Goal: Information Seeking & Learning: Find specific page/section

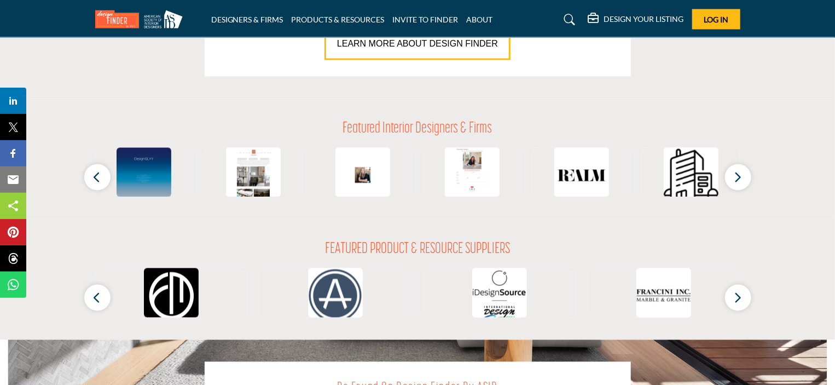
scroll to position [979, 0]
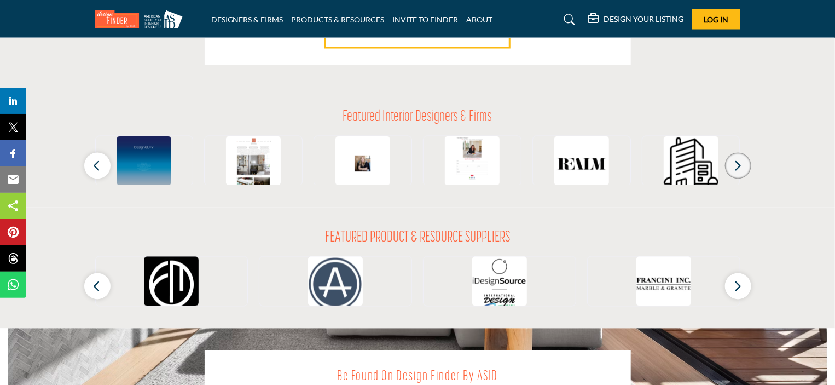
click at [738, 167] on icon "button" at bounding box center [738, 166] width 9 height 14
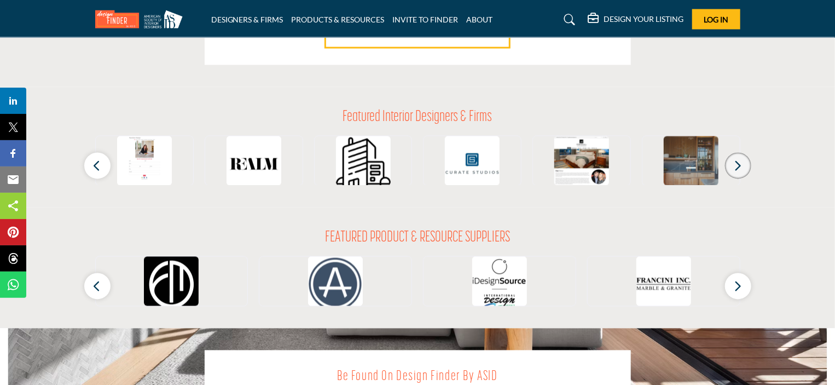
click at [738, 163] on icon "button" at bounding box center [738, 166] width 9 height 14
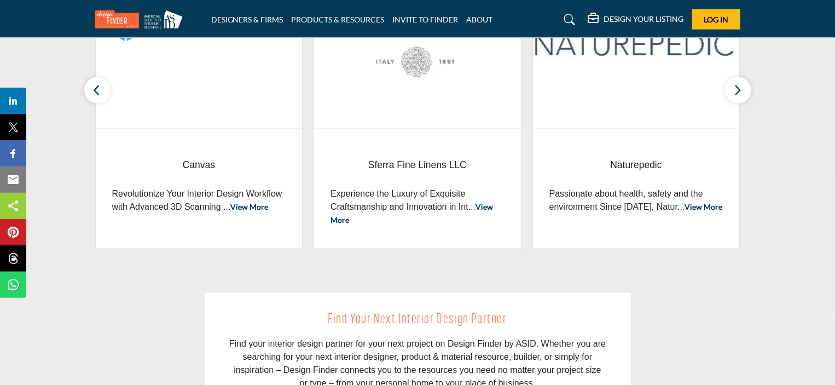
scroll to position [247, 0]
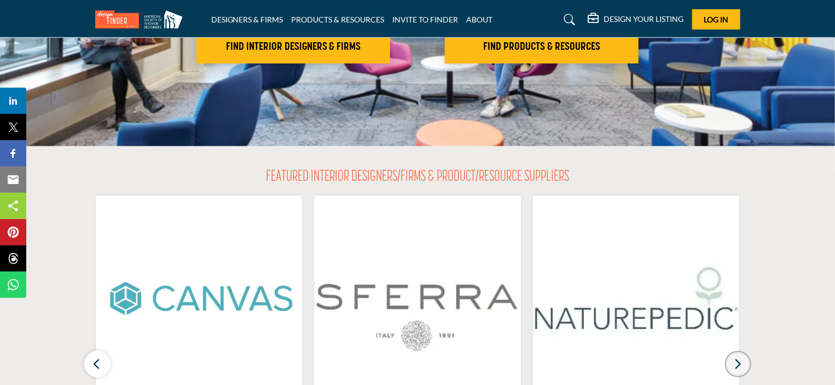
click at [736, 360] on icon "button" at bounding box center [738, 364] width 9 height 14
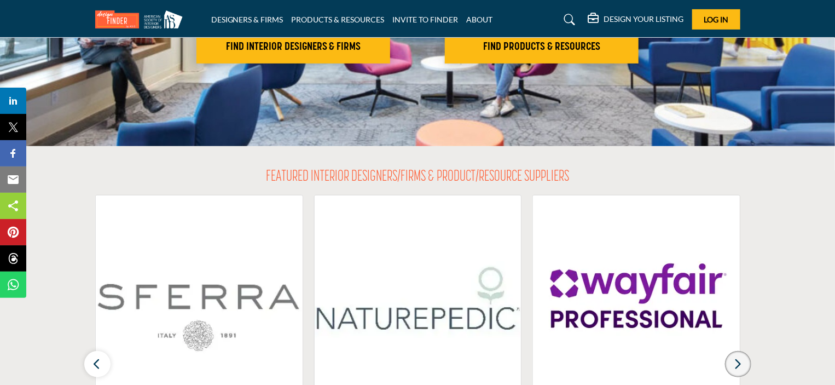
click at [736, 360] on icon "button" at bounding box center [738, 364] width 9 height 14
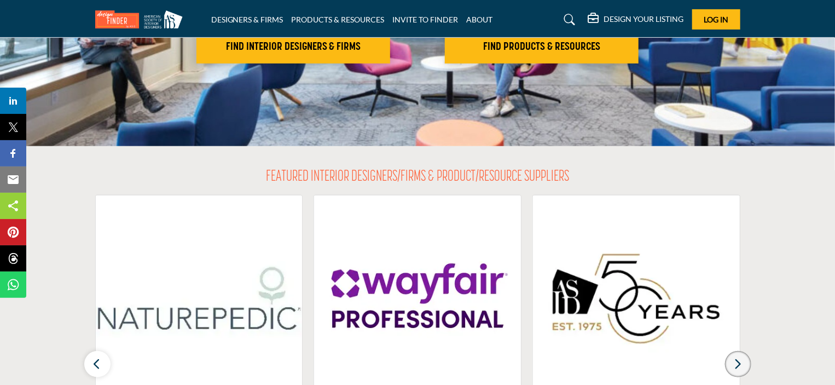
click at [736, 360] on icon "button" at bounding box center [738, 364] width 9 height 14
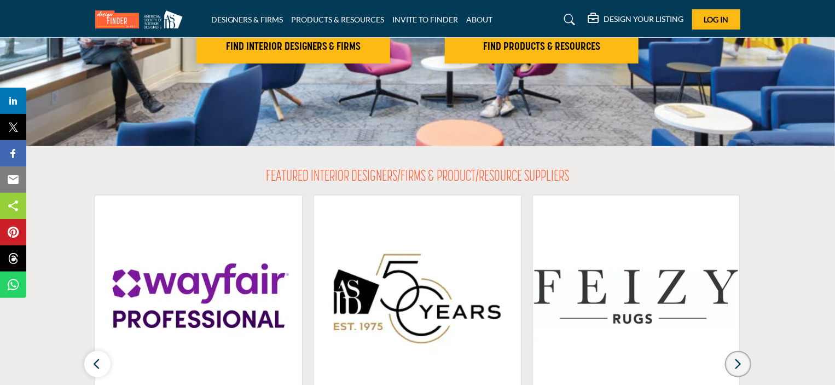
click at [736, 360] on icon "button" at bounding box center [738, 364] width 9 height 14
drag, startPoint x: 835, startPoint y: 105, endPoint x: 832, endPoint y: 111, distance: 6.9
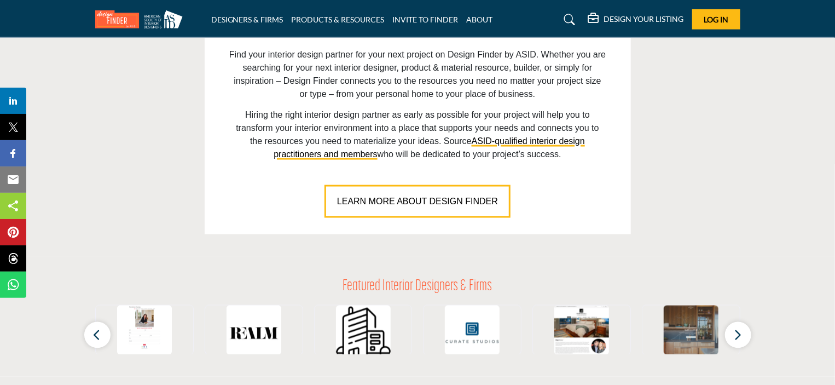
scroll to position [817, 0]
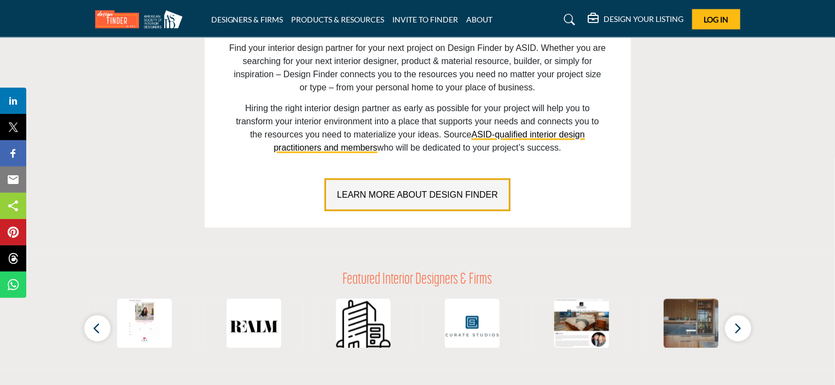
click at [451, 193] on span "LEARN MORE ABOUT DESIGN FINDER" at bounding box center [417, 194] width 161 height 9
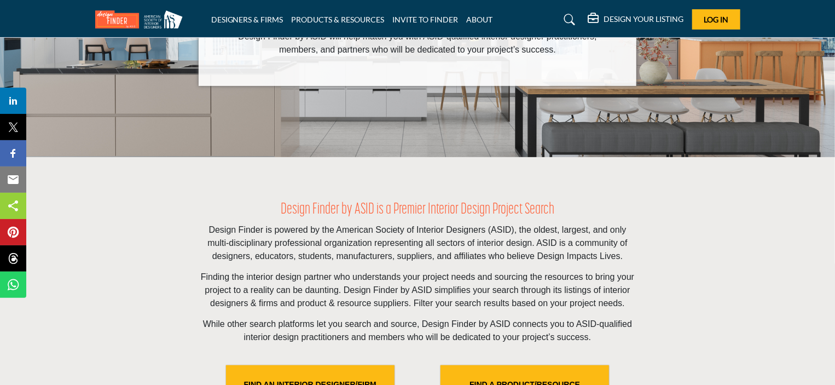
scroll to position [201, 0]
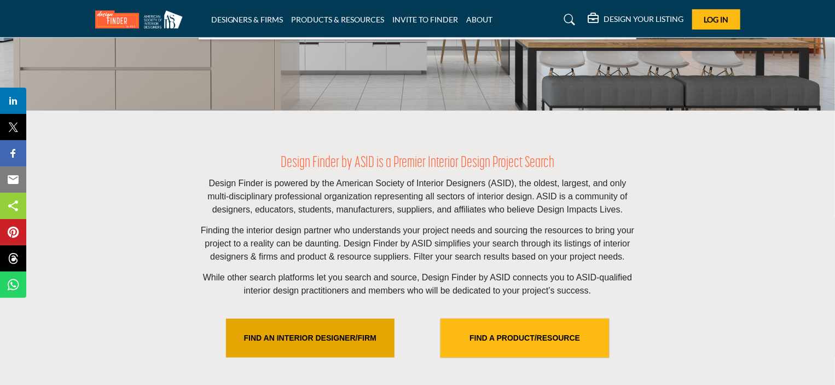
click at [275, 333] on link "FIND AN INTERIOR DESIGNER/FIRM" at bounding box center [310, 338] width 169 height 39
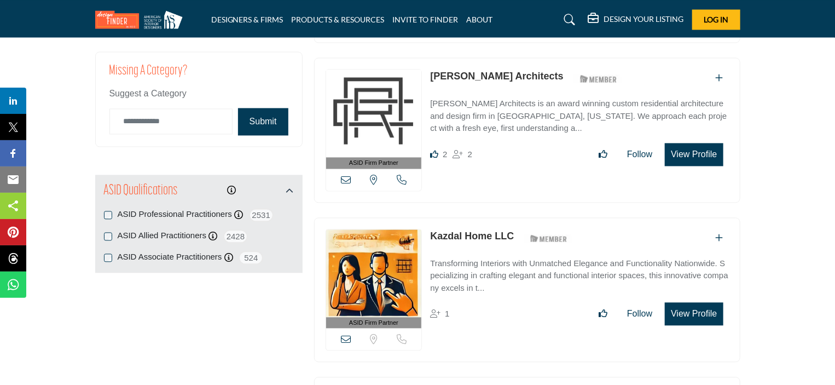
scroll to position [1368, 0]
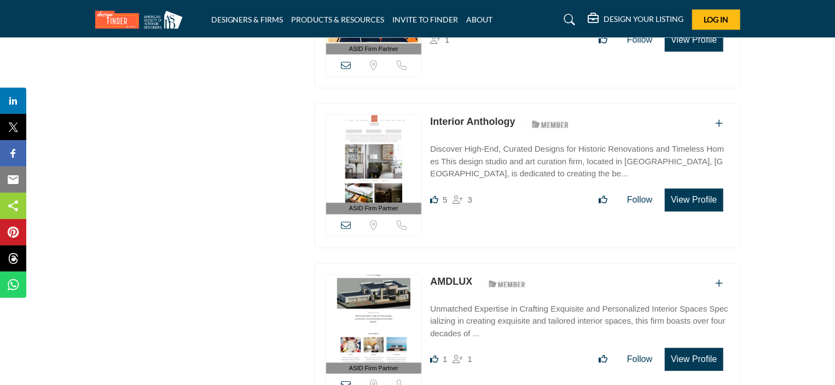
click at [450, 116] on link "Interior Anthology" at bounding box center [472, 121] width 85 height 11
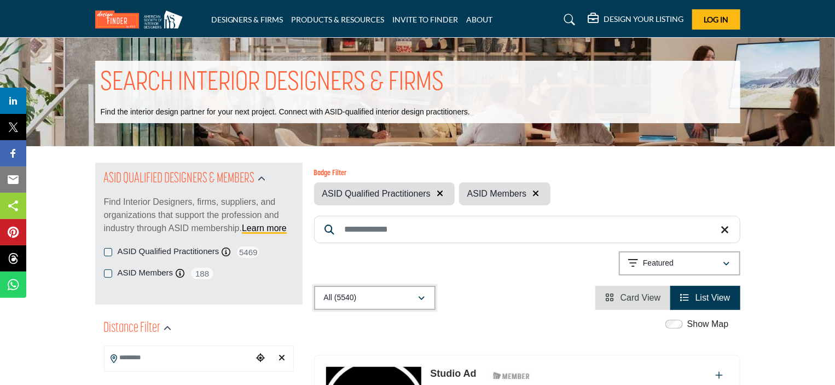
click at [422, 299] on icon "button" at bounding box center [422, 298] width 7 height 8
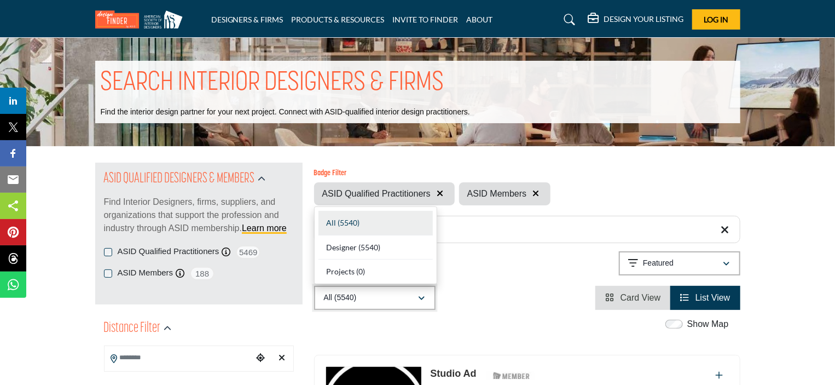
click at [422, 299] on icon "button" at bounding box center [422, 298] width 7 height 8
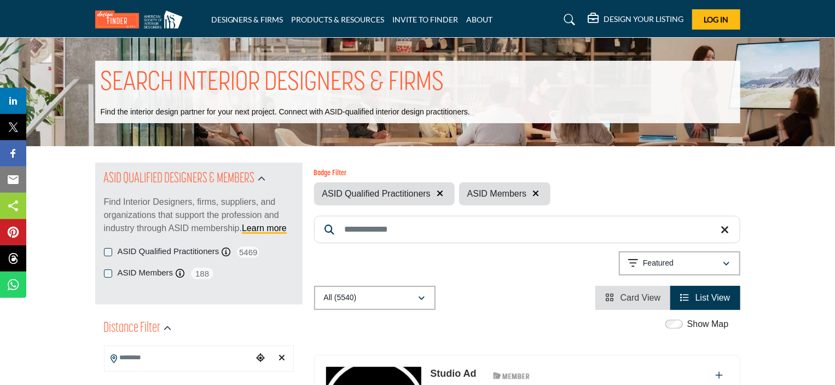
click at [479, 199] on span "ASID Members" at bounding box center [496, 193] width 59 height 13
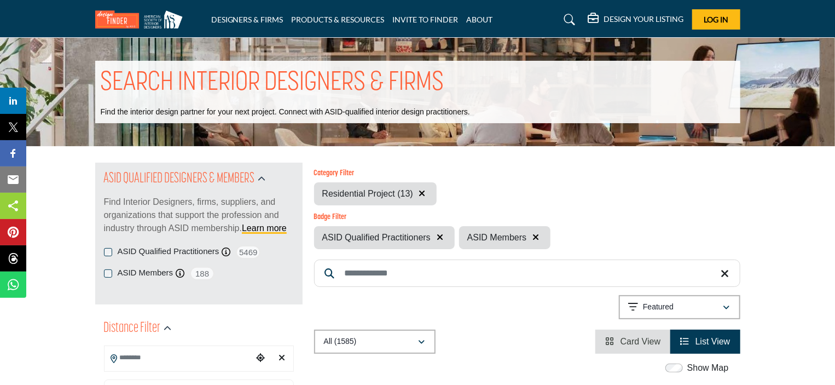
click at [151, 357] on input "Search Location" at bounding box center [179, 357] width 148 height 21
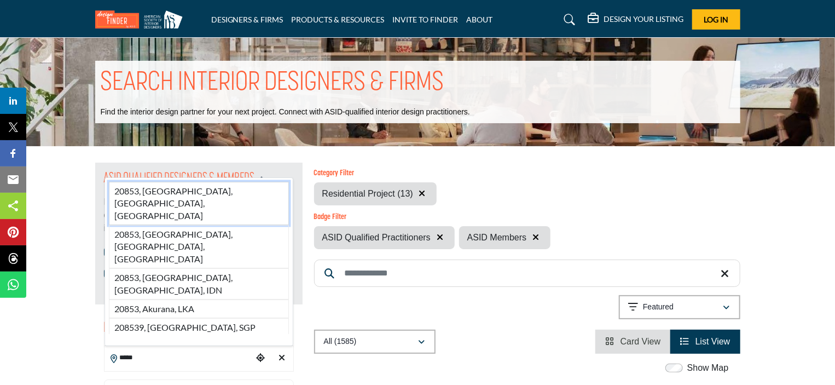
click at [185, 225] on li "20853, Rockville, MD, USA" at bounding box center [199, 203] width 180 height 43
type input "**********"
type input "***"
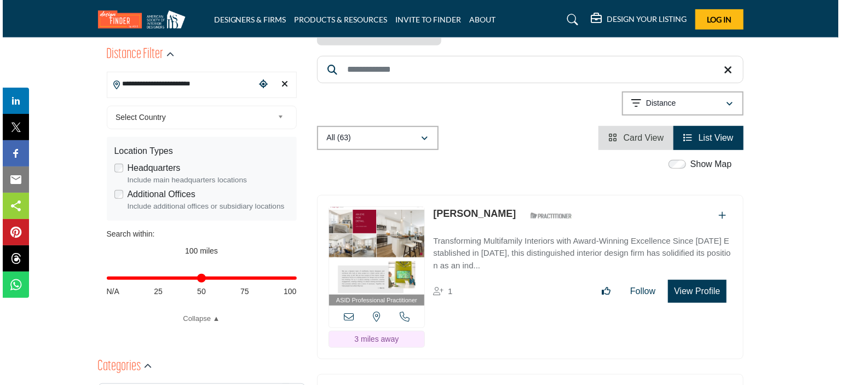
scroll to position [547, 0]
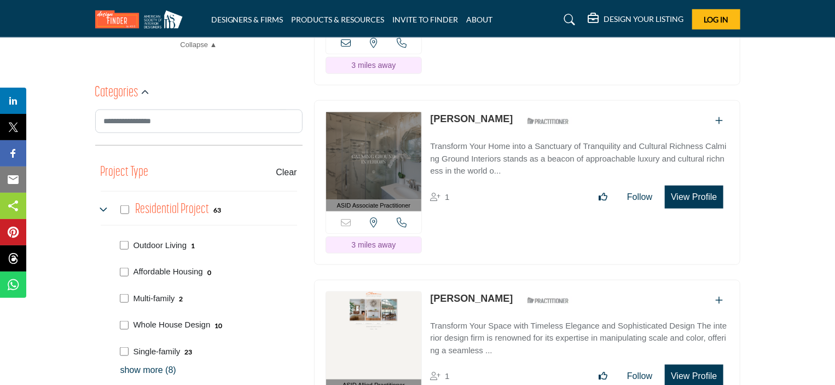
click at [695, 365] on button "View Profile" at bounding box center [694, 376] width 58 height 23
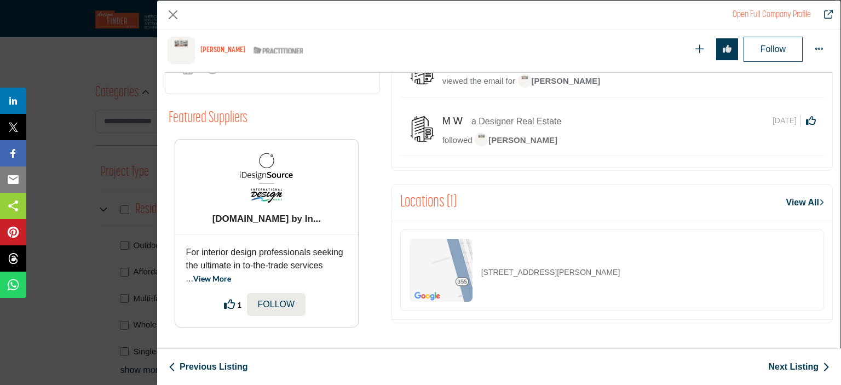
scroll to position [0, 0]
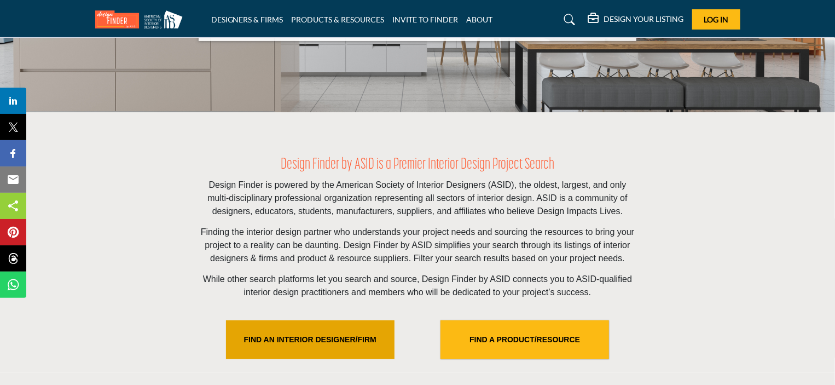
click at [358, 337] on link "FIND AN INTERIOR DESIGNER/FIRM" at bounding box center [310, 339] width 169 height 39
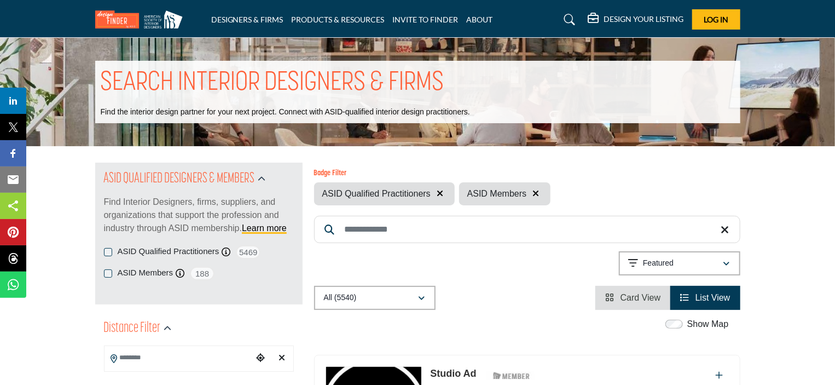
click at [200, 357] on input "Search Location" at bounding box center [179, 357] width 148 height 21
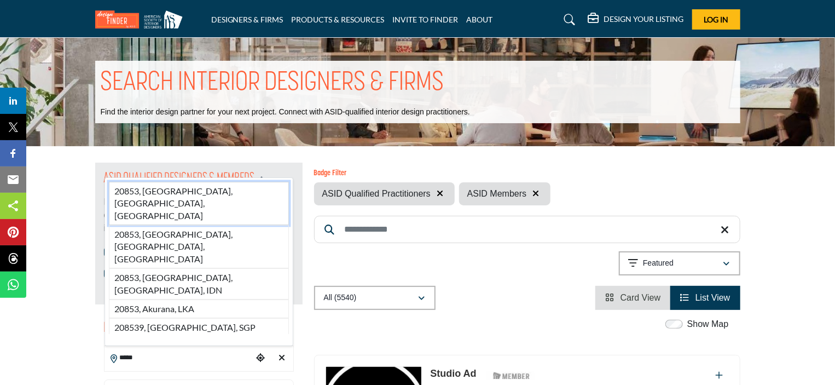
click at [186, 225] on li "20853, [GEOGRAPHIC_DATA], [GEOGRAPHIC_DATA], [GEOGRAPHIC_DATA]" at bounding box center [199, 203] width 180 height 43
type input "**********"
type input "***"
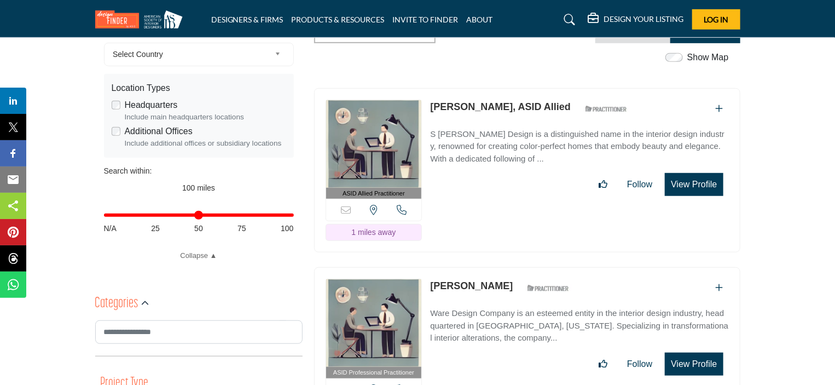
scroll to position [673, 0]
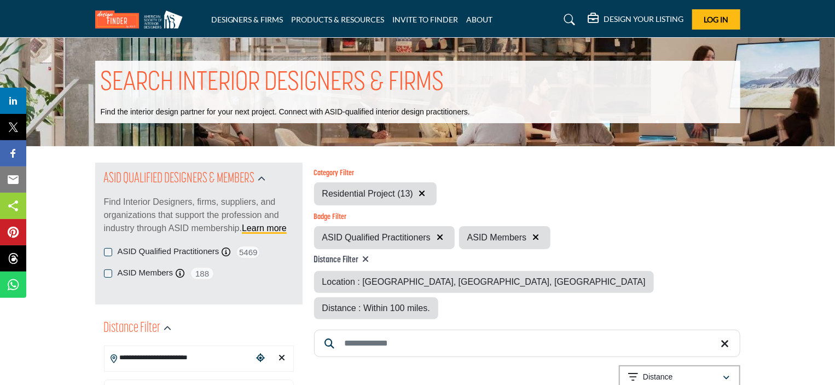
scroll to position [274, 0]
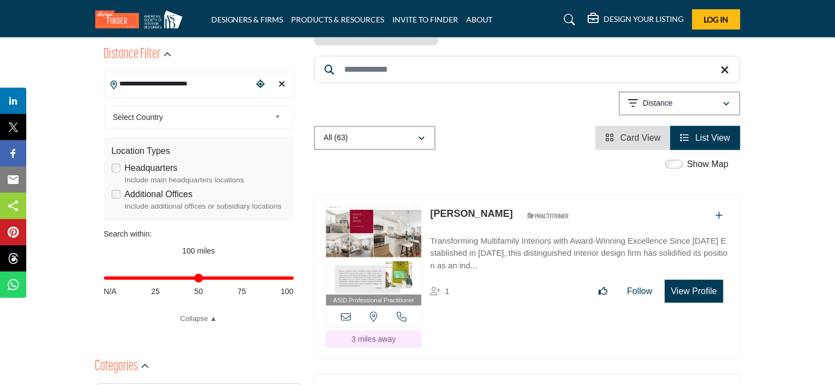
click at [390, 220] on img at bounding box center [374, 251] width 96 height 88
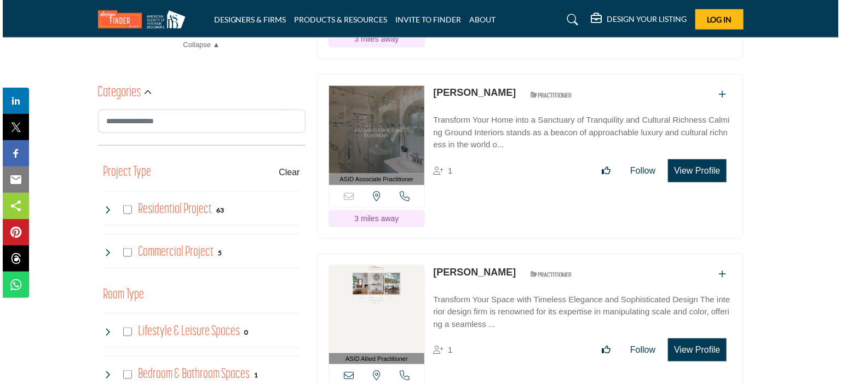
scroll to position [821, 0]
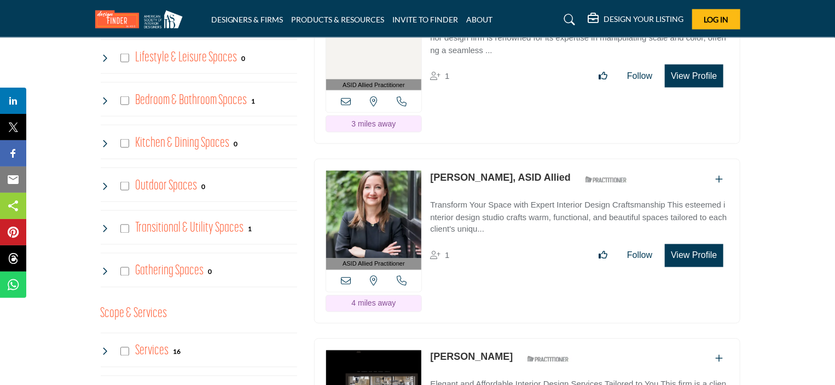
click at [703, 246] on button "View Profile" at bounding box center [694, 255] width 58 height 23
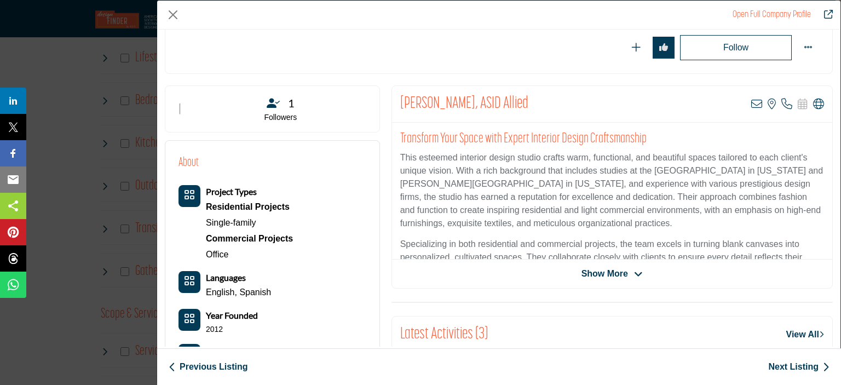
scroll to position [0, 0]
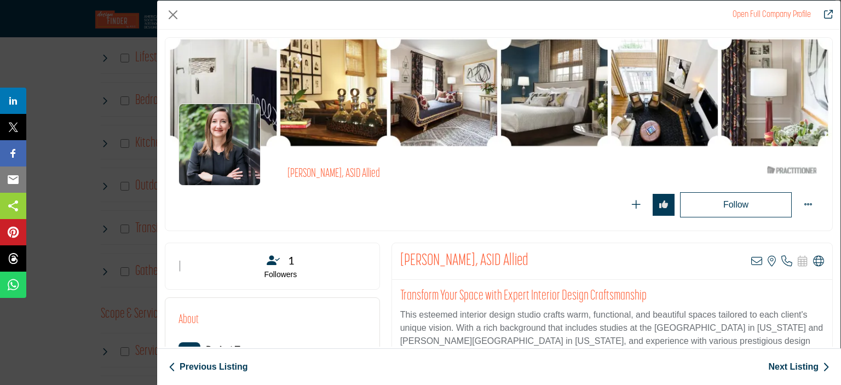
click at [346, 89] on div "Company Data Modal" at bounding box center [498, 92] width 667 height 109
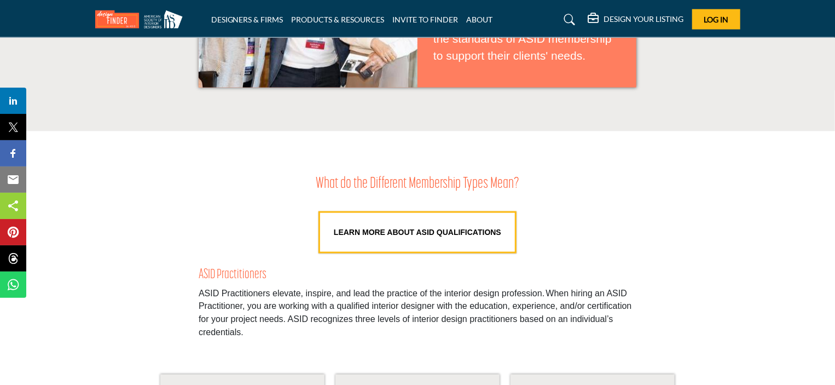
scroll to position [471, 0]
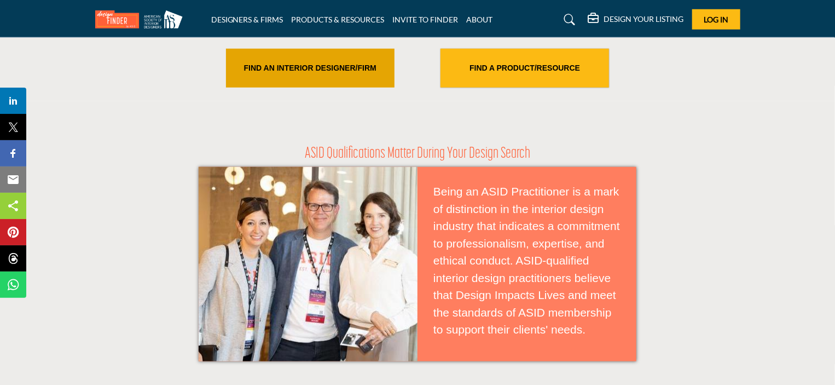
click at [312, 61] on link "FIND AN INTERIOR DESIGNER/FIRM" at bounding box center [310, 68] width 169 height 39
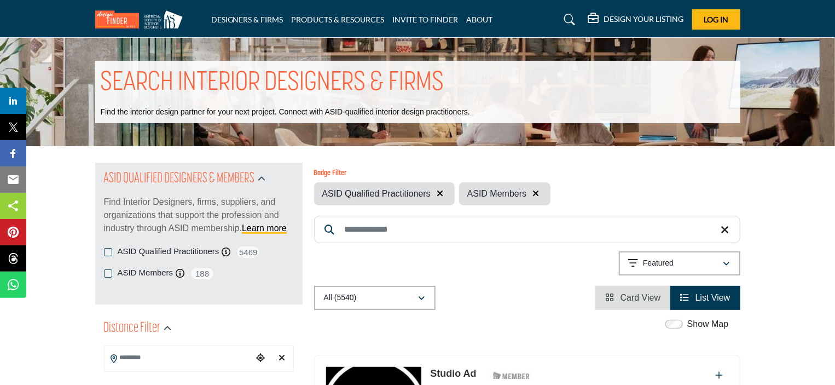
click at [129, 356] on input "Search Location" at bounding box center [179, 357] width 148 height 21
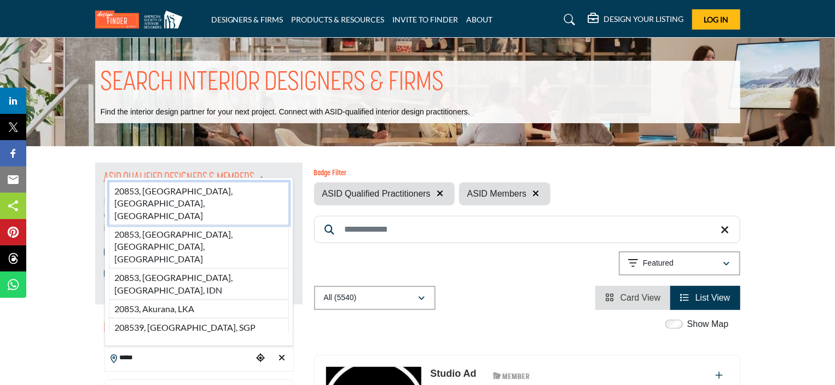
click at [205, 225] on li "20853, Rockville, MD, USA" at bounding box center [199, 203] width 180 height 43
type input "**********"
type input "***"
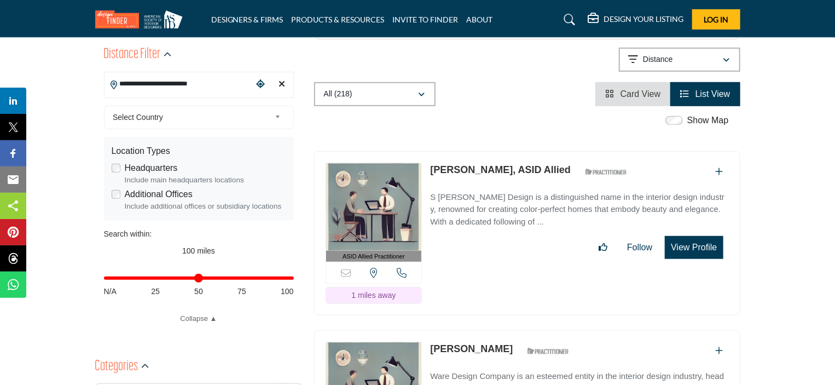
scroll to position [547, 0]
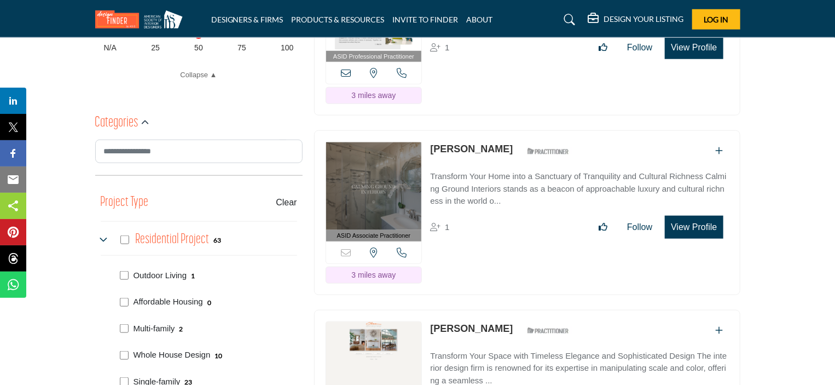
scroll to position [9714, 0]
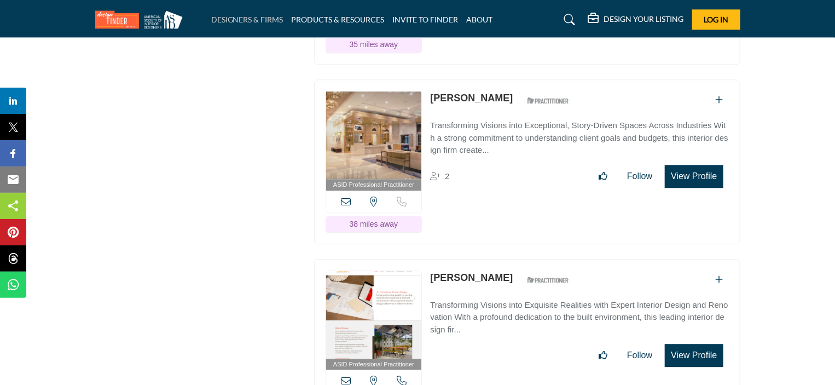
click at [261, 19] on link "DESIGNERS & FIRMS" at bounding box center [247, 19] width 72 height 9
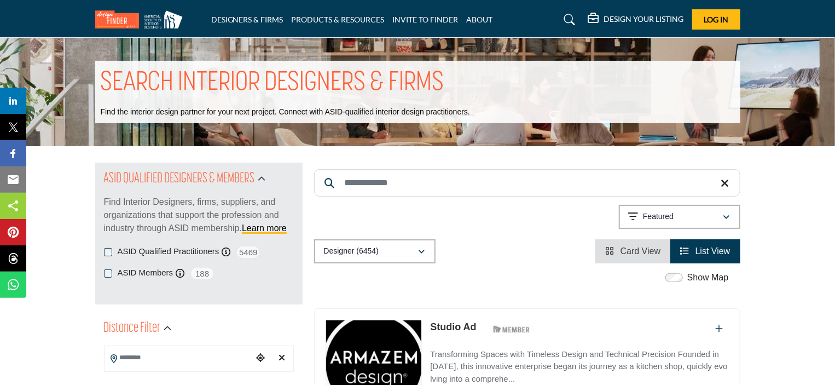
scroll to position [274, 0]
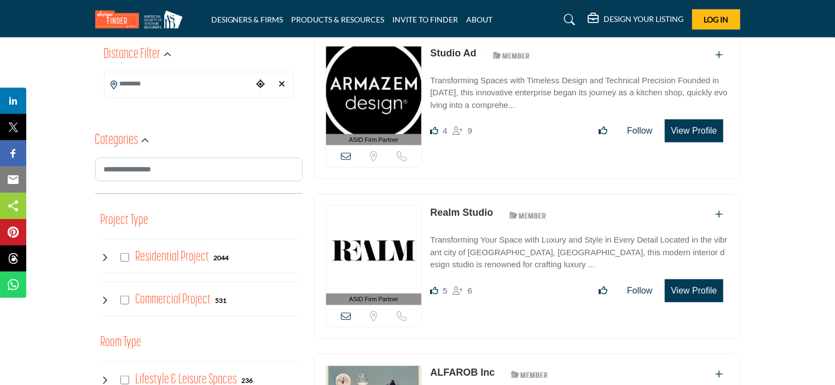
scroll to position [271, 0]
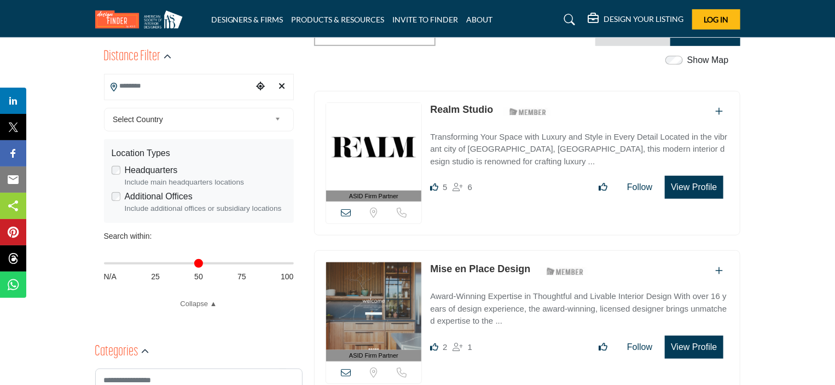
click at [126, 97] on input "Search Location" at bounding box center [179, 86] width 148 height 21
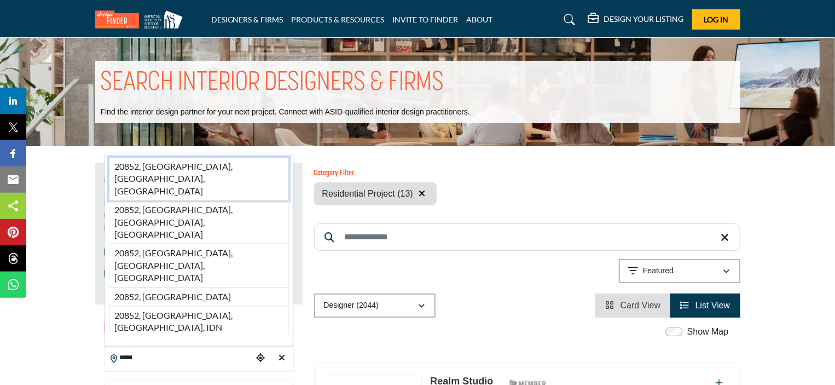
click at [213, 200] on li "20852, [GEOGRAPHIC_DATA], [GEOGRAPHIC_DATA], [GEOGRAPHIC_DATA]" at bounding box center [199, 178] width 180 height 43
type input "**********"
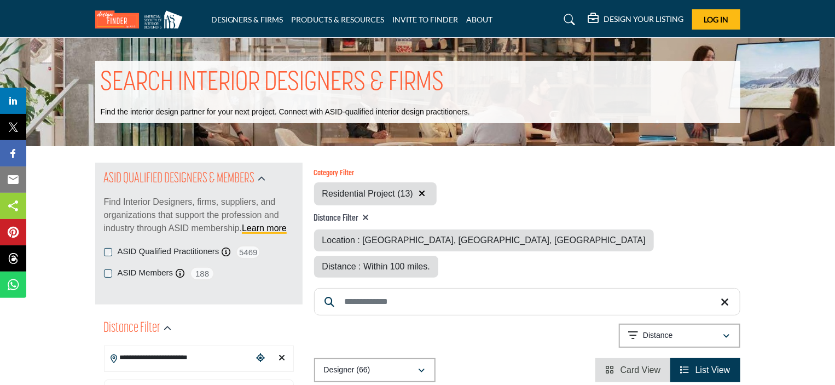
scroll to position [274, 0]
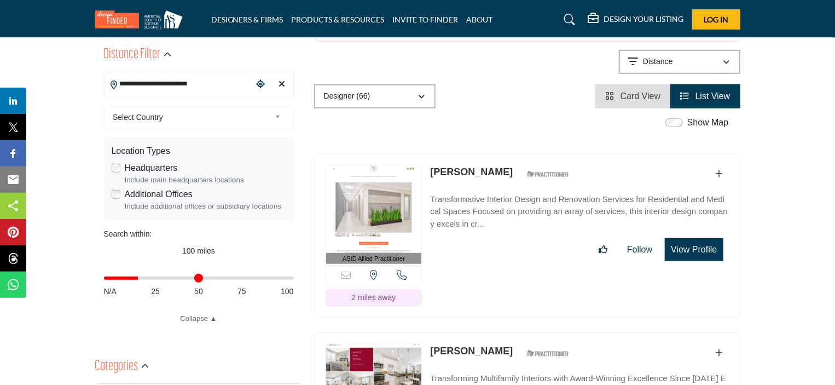
drag, startPoint x: 290, startPoint y: 276, endPoint x: 140, endPoint y: 280, distance: 150.0
type input "**"
click at [140, 279] on input "Distance in miles" at bounding box center [199, 278] width 190 height 2
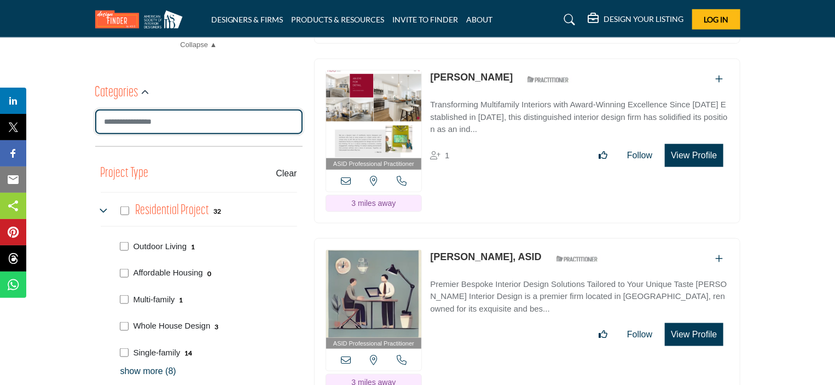
click at [167, 122] on input "Search Category" at bounding box center [198, 121] width 207 height 25
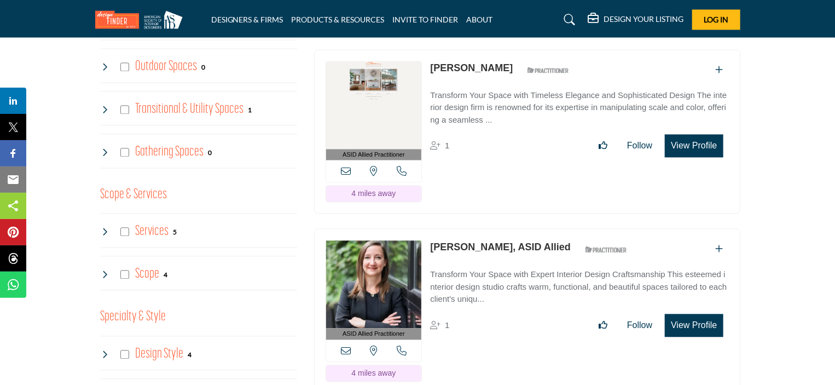
scroll to position [1094, 0]
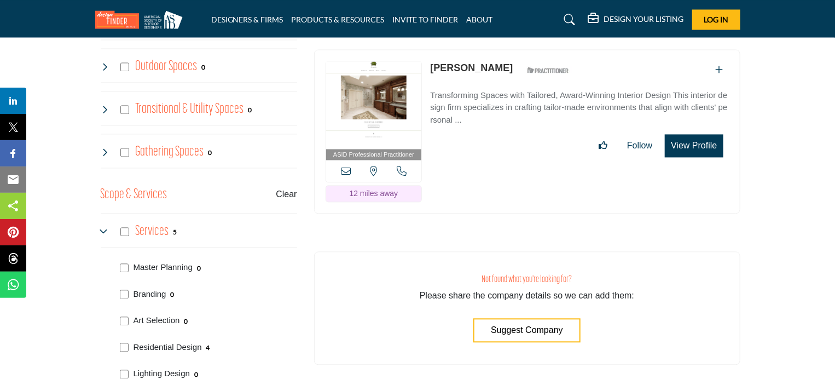
scroll to position [1368, 0]
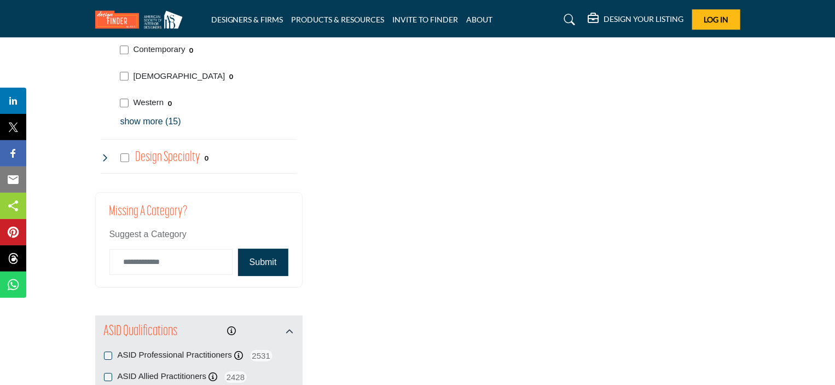
scroll to position [1368, 0]
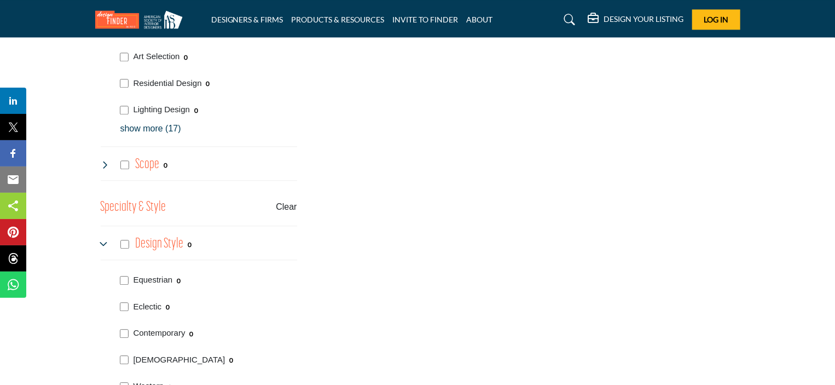
click at [123, 369] on div "Equestrian 0 0 0 0 0 0 0 0 0" at bounding box center [199, 338] width 196 height 146
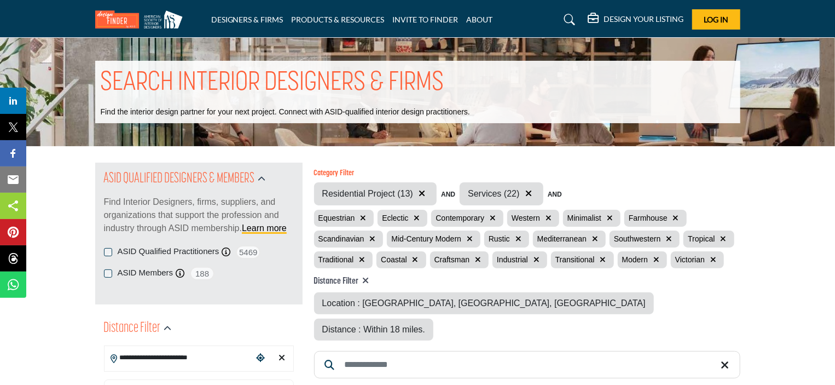
click at [722, 237] on icon "button" at bounding box center [724, 239] width 6 height 8
click at [712, 257] on icon "button" at bounding box center [713, 260] width 6 height 8
click at [654, 258] on icon "button" at bounding box center [656, 260] width 6 height 8
click at [534, 258] on icon "button" at bounding box center [537, 260] width 6 height 8
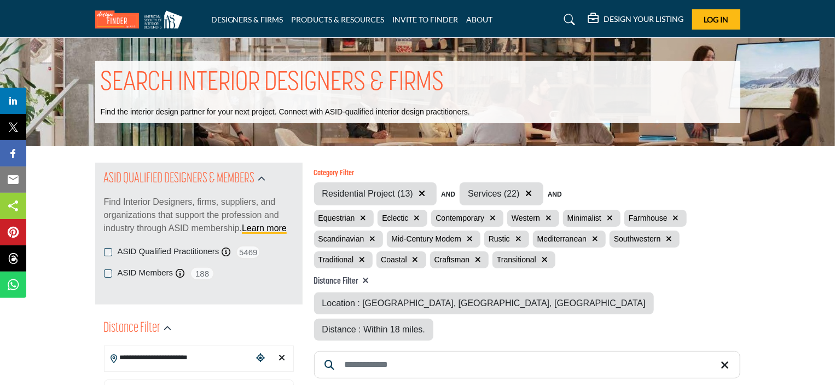
click at [476, 257] on icon "button" at bounding box center [478, 260] width 6 height 8
click at [370, 238] on icon "button" at bounding box center [372, 239] width 6 height 8
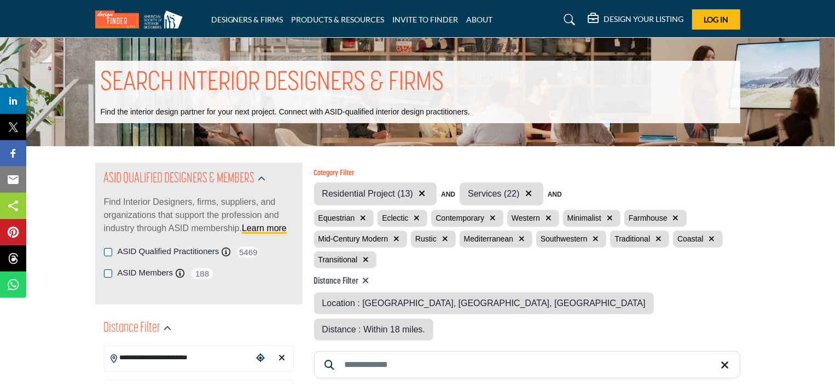
click at [397, 238] on icon "button" at bounding box center [397, 239] width 6 height 8
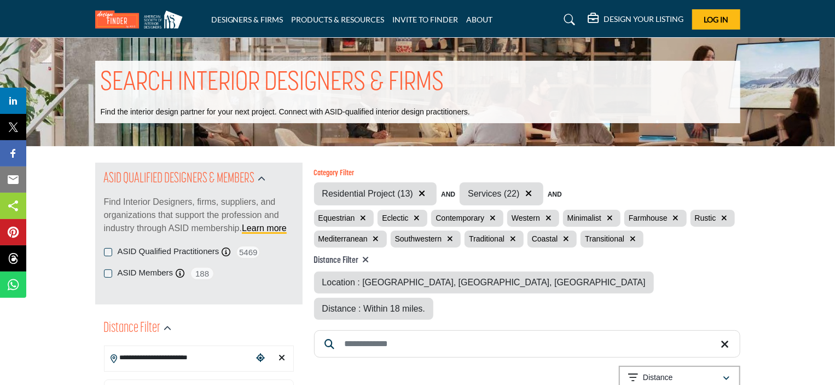
click at [548, 215] on icon "button" at bounding box center [549, 218] width 6 height 8
click at [621, 218] on icon "button" at bounding box center [620, 218] width 6 height 8
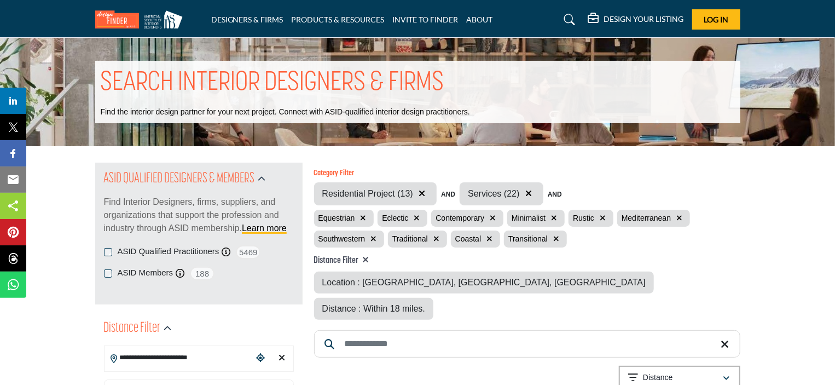
click at [679, 215] on icon "button" at bounding box center [679, 218] width 6 height 8
click at [600, 217] on icon "button" at bounding box center [603, 218] width 6 height 8
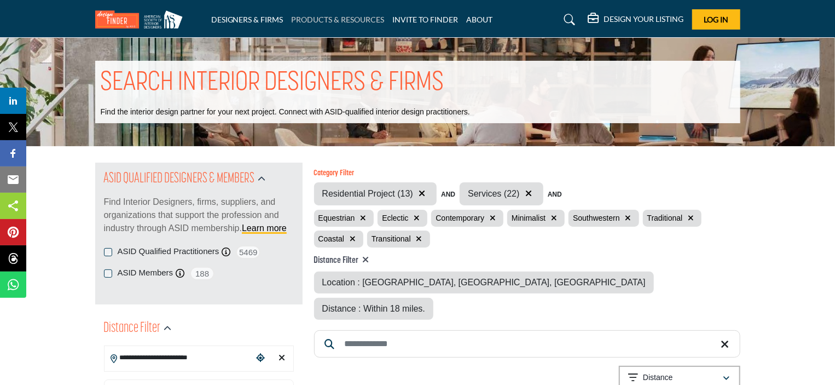
click at [333, 20] on link "PRODUCTS & RESOURCES" at bounding box center [338, 19] width 93 height 9
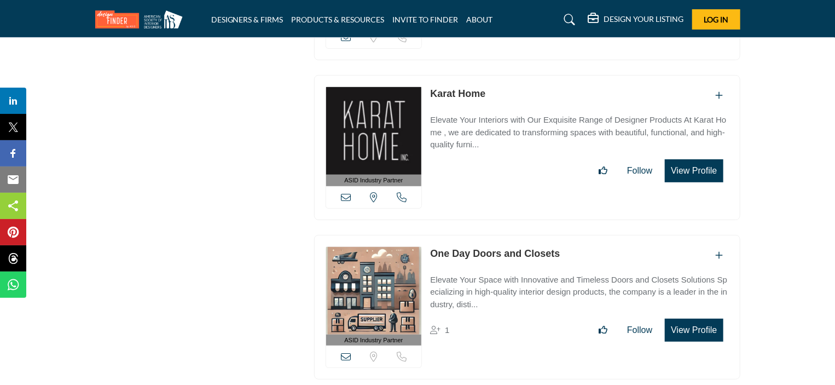
scroll to position [8741, 0]
